Goal: Navigation & Orientation: Go to known website

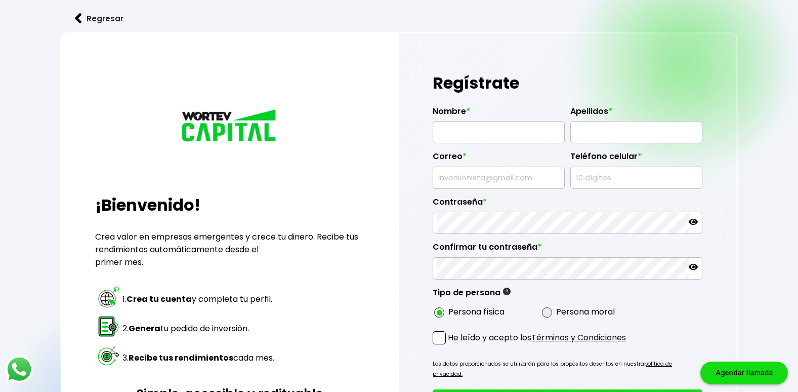
click at [79, 13] on button "Regresar" at bounding box center [99, 18] width 79 height 27
click at [80, 16] on img at bounding box center [78, 18] width 7 height 11
